Goal: Task Accomplishment & Management: Use online tool/utility

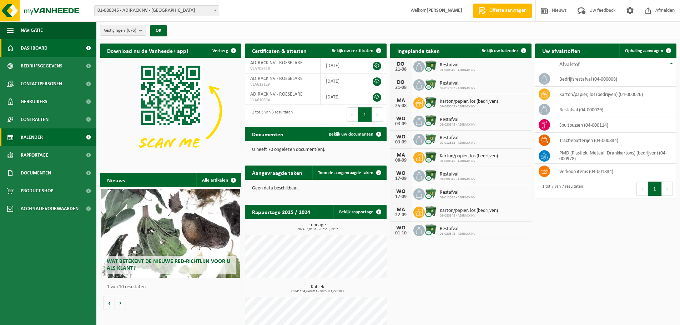
click at [36, 138] on span "Kalender" at bounding box center [32, 138] width 22 height 18
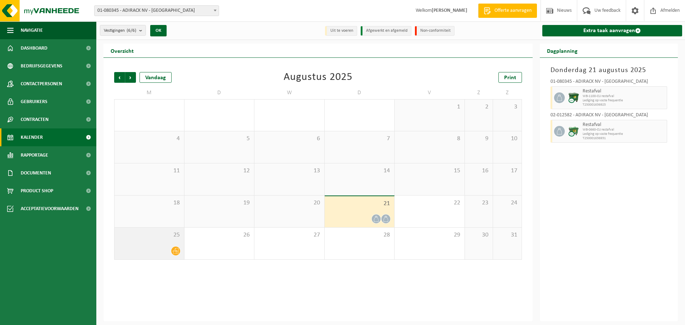
click at [163, 253] on div at bounding box center [149, 251] width 62 height 10
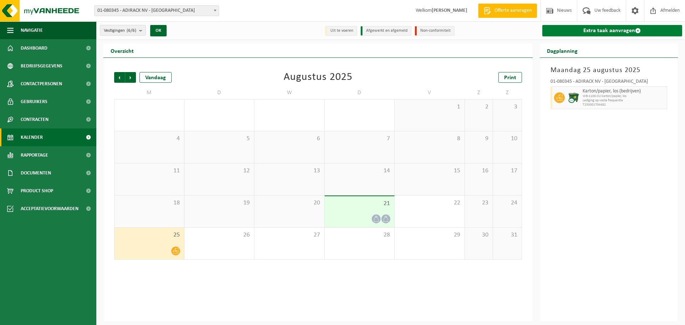
click at [633, 32] on link "Extra taak aanvragen" at bounding box center [613, 30] width 140 height 11
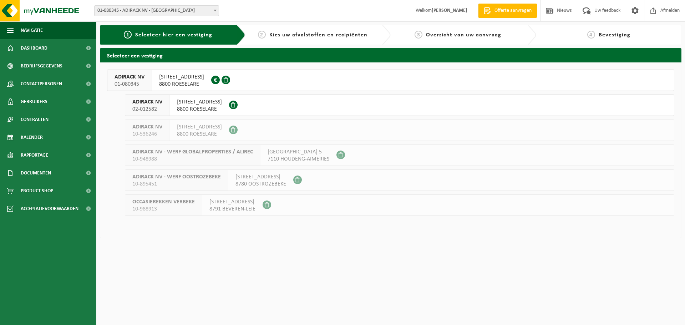
click at [192, 83] on span "8800 ROESELARE" at bounding box center [181, 84] width 45 height 7
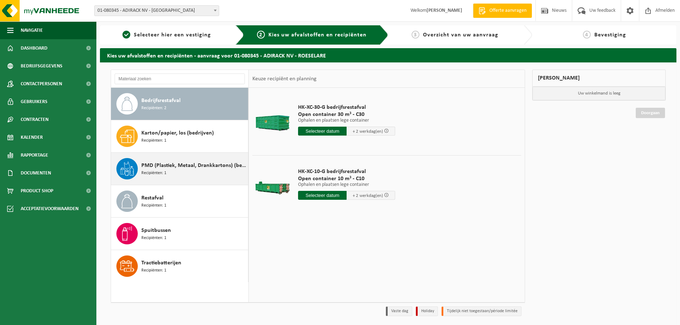
click at [177, 165] on span "PMD (Plastiek, Metaal, Drankkartons) (bedrijven)" at bounding box center [193, 165] width 105 height 9
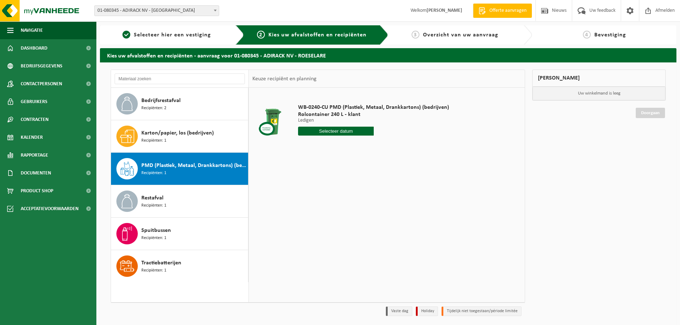
click at [362, 130] on input "text" at bounding box center [336, 131] width 76 height 9
click at [307, 218] on div "25" at bounding box center [304, 217] width 12 height 11
type input "Van 2025-08-25"
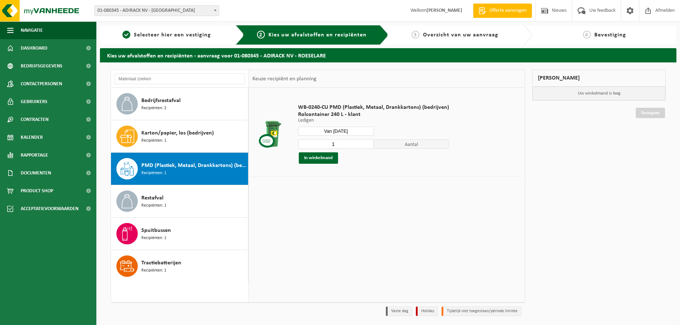
click at [332, 144] on input "1" at bounding box center [336, 144] width 76 height 9
click at [328, 158] on button "In winkelmand" at bounding box center [318, 157] width 39 height 11
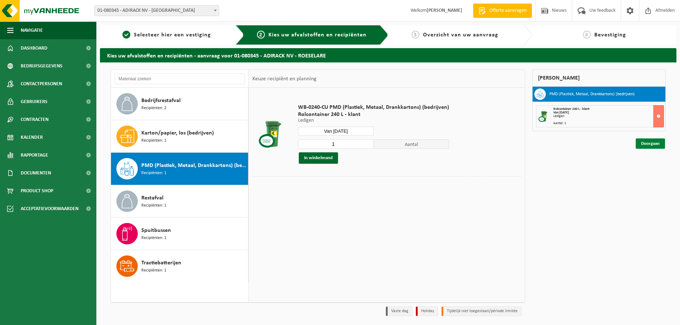
click at [644, 144] on link "Doorgaan" at bounding box center [650, 144] width 29 height 10
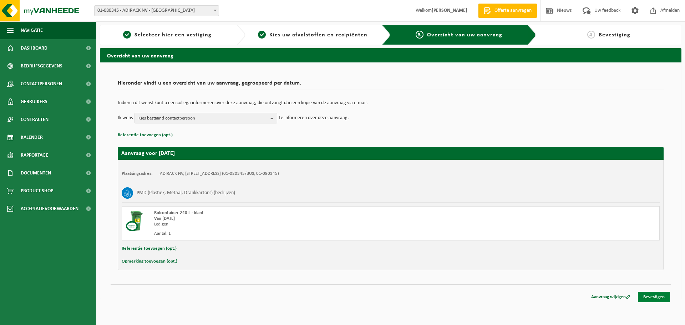
click at [663, 296] on link "Bevestigen" at bounding box center [654, 297] width 32 height 10
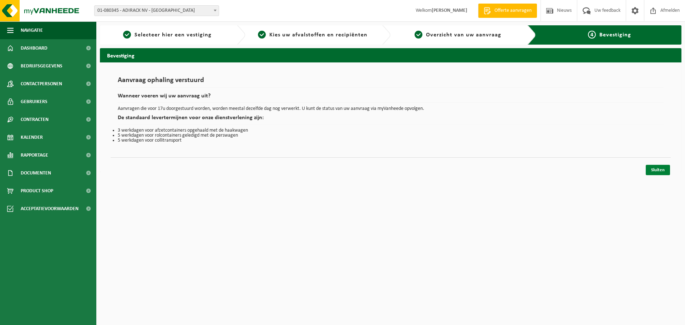
click at [653, 168] on link "Sluiten" at bounding box center [658, 170] width 24 height 10
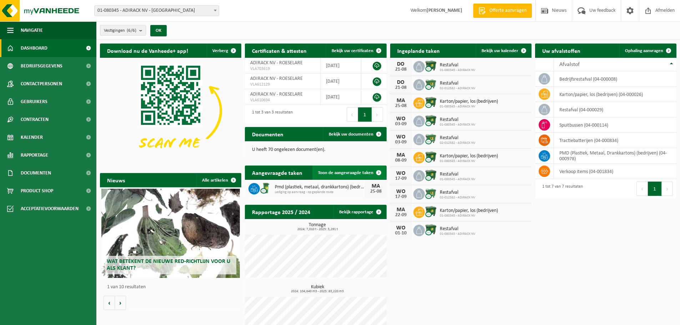
click at [373, 172] on span at bounding box center [379, 173] width 14 height 14
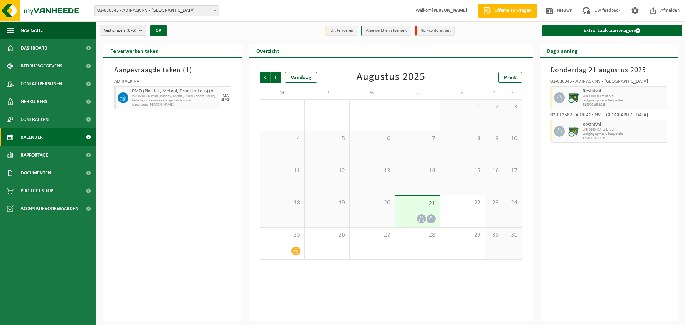
click at [176, 104] on span "Aanvrager: [PERSON_NAME]" at bounding box center [175, 105] width 87 height 4
click at [122, 98] on icon at bounding box center [123, 98] width 6 height 6
